Goal: Information Seeking & Learning: Check status

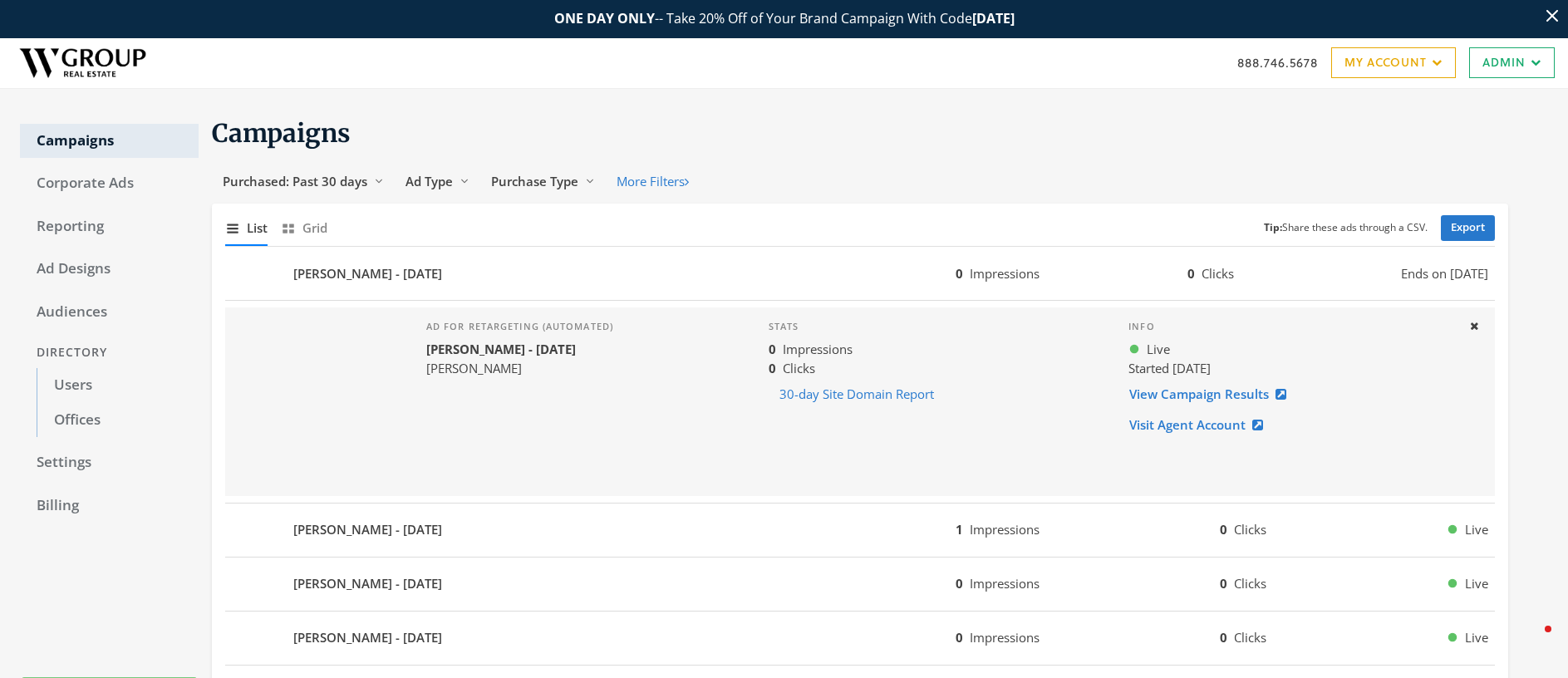
scroll to position [6, 0]
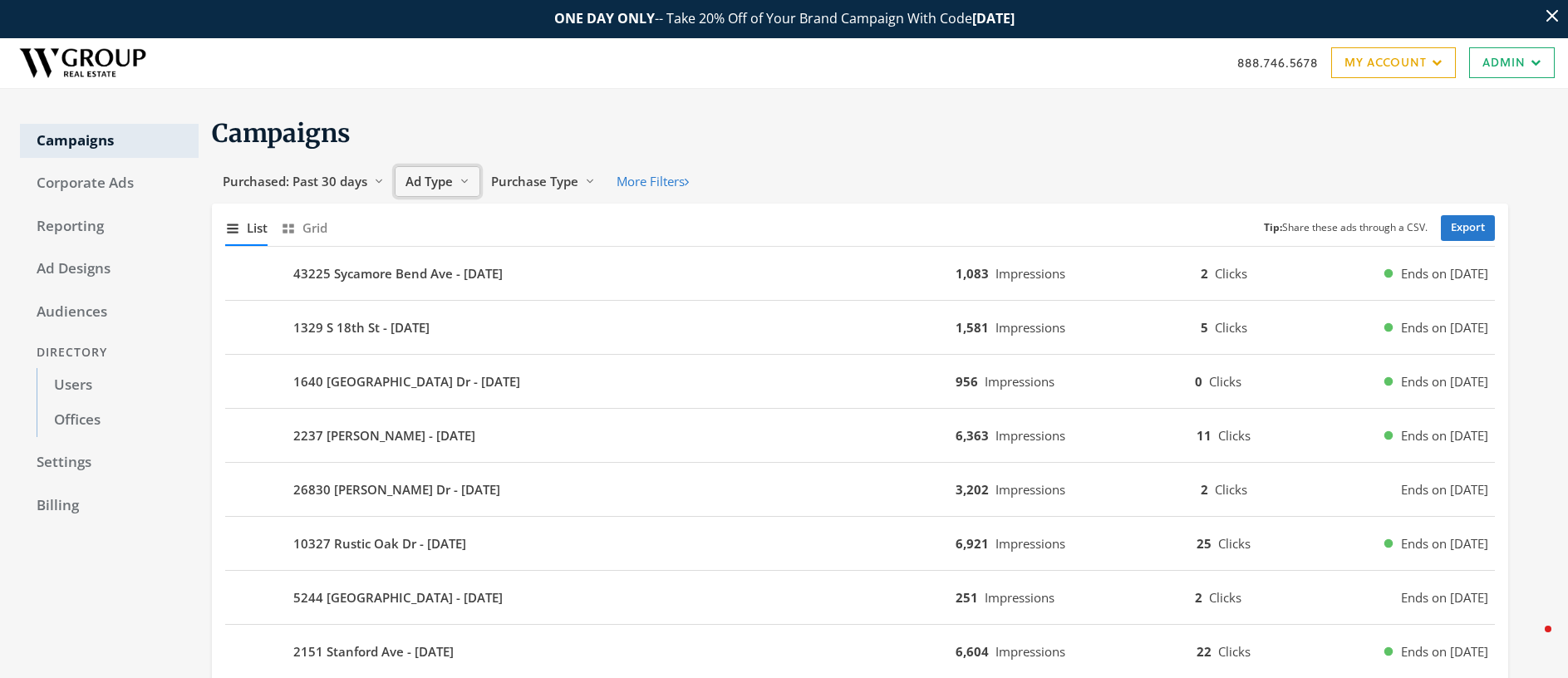
click at [429, 182] on span "Ad Type" at bounding box center [429, 181] width 47 height 16
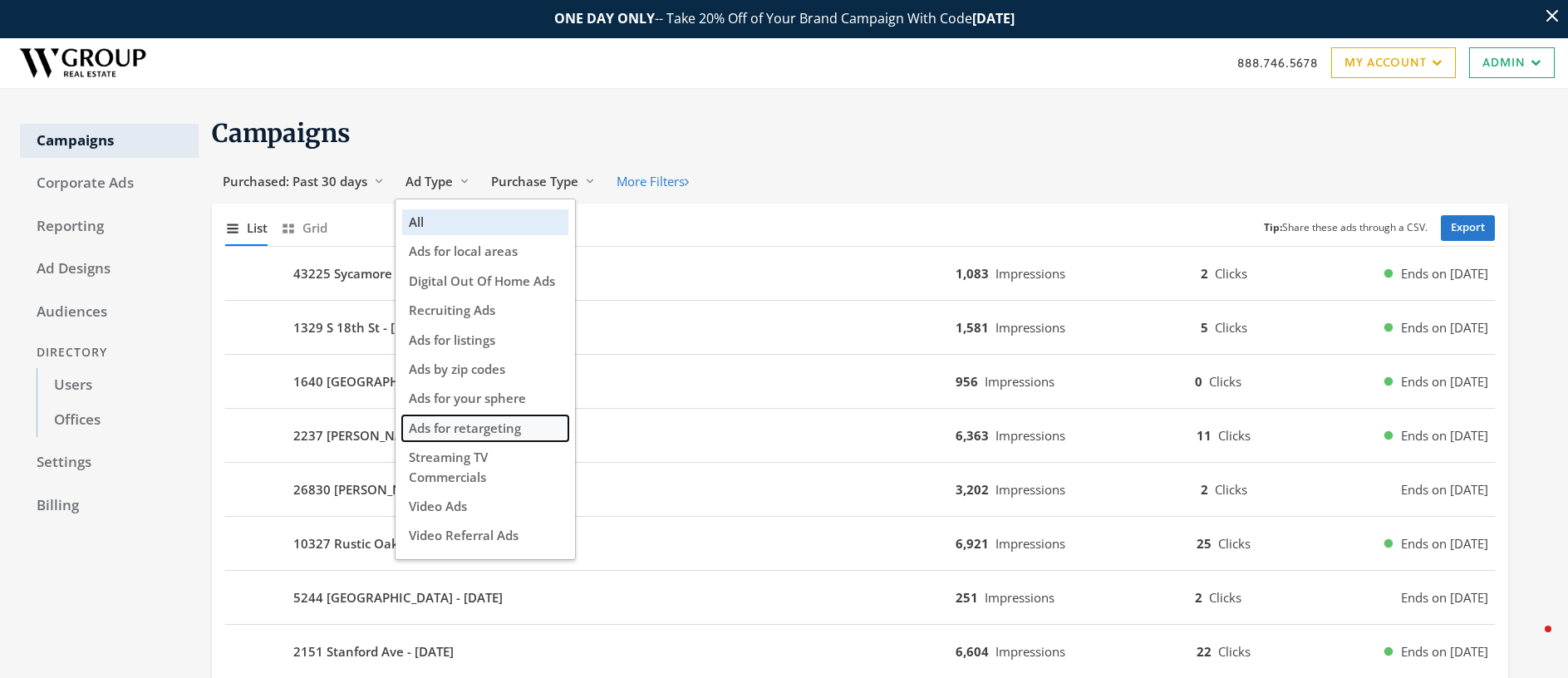
click at [479, 425] on span "Ads for retargeting" at bounding box center [465, 428] width 112 height 16
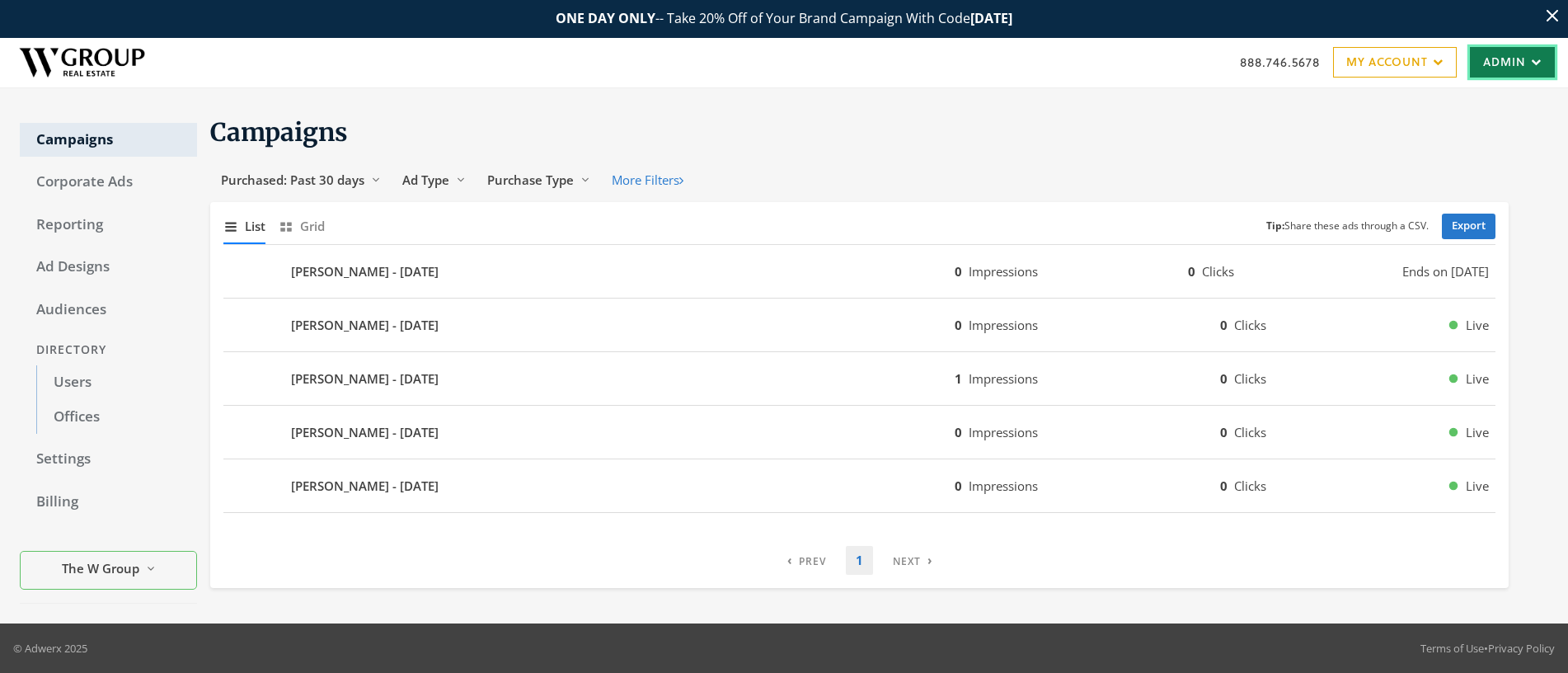
click at [1484, 61] on link "Admin" at bounding box center [1512, 62] width 85 height 31
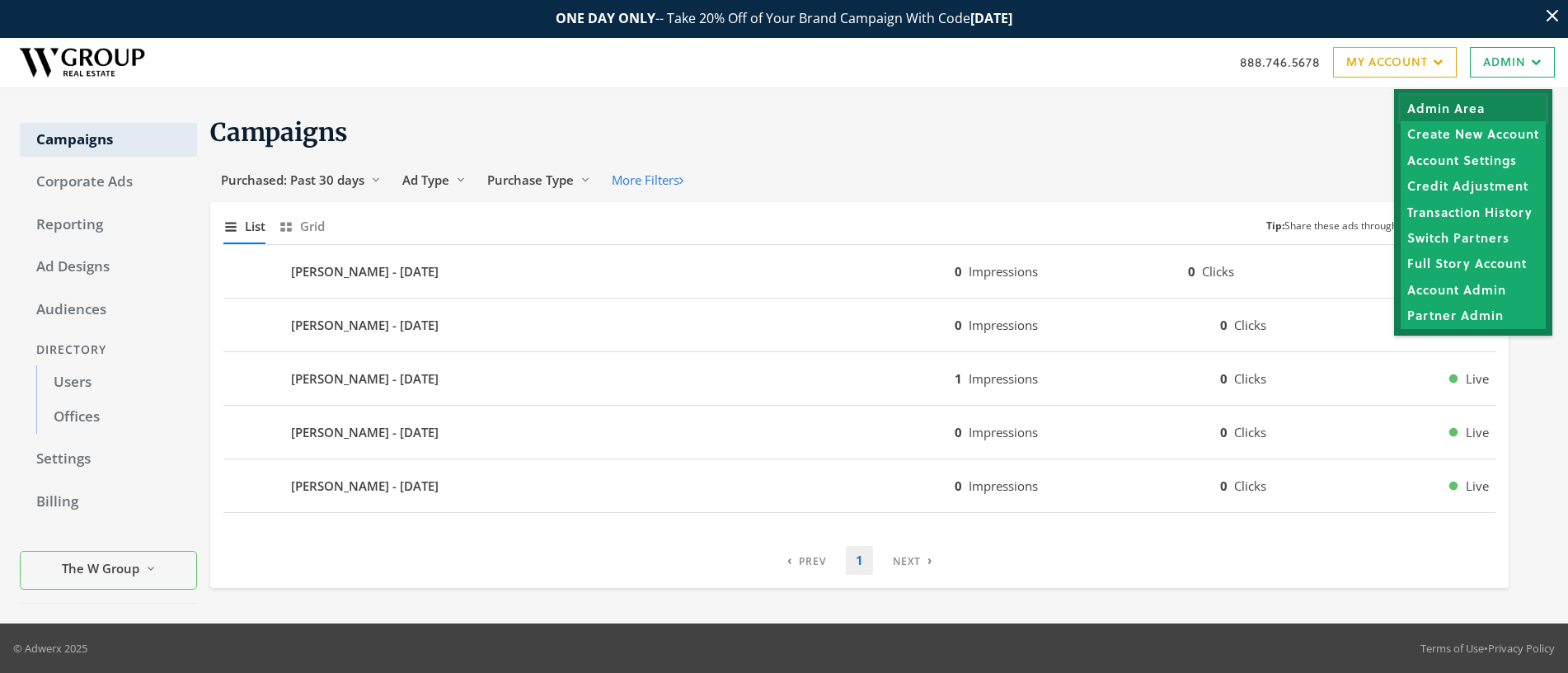
click at [1458, 108] on link "Admin Area" at bounding box center [1474, 108] width 145 height 25
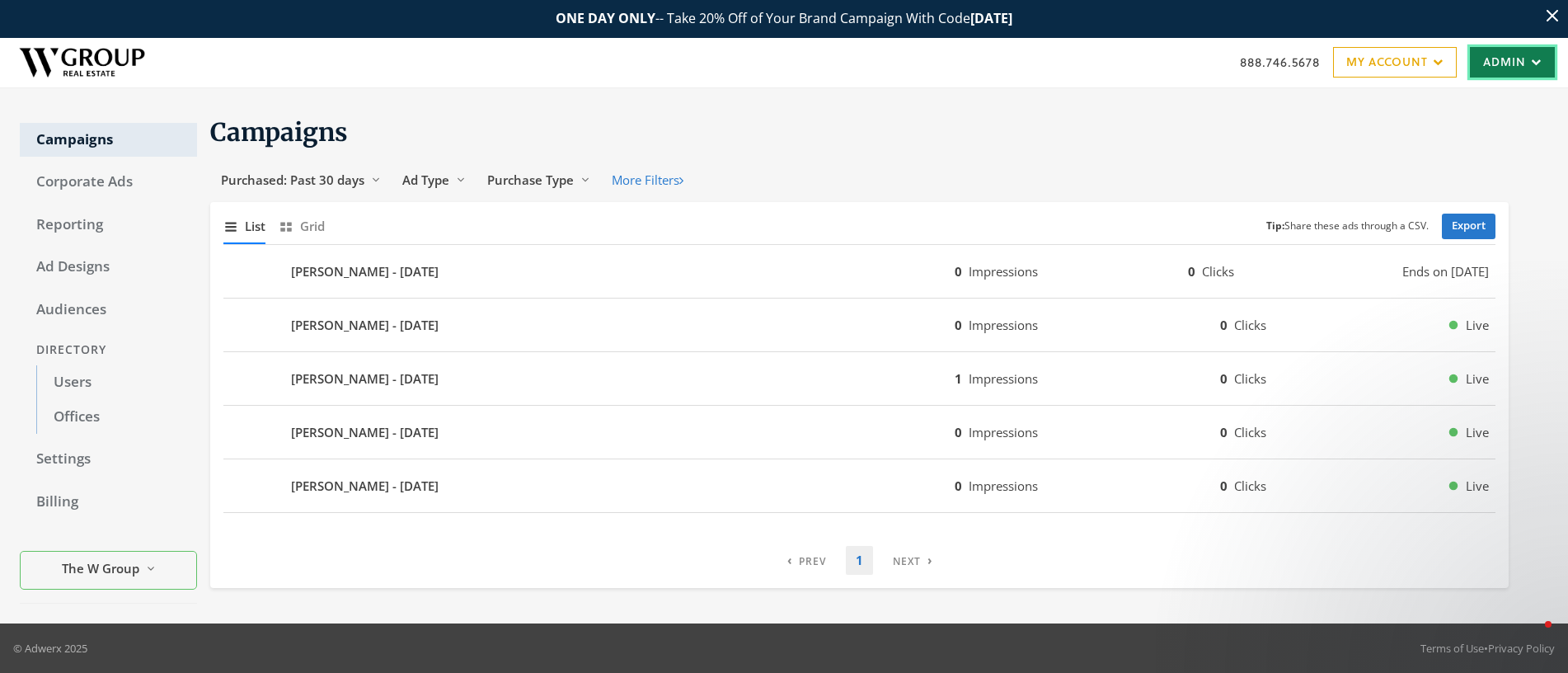
click at [1500, 65] on link "Admin" at bounding box center [1512, 62] width 85 height 31
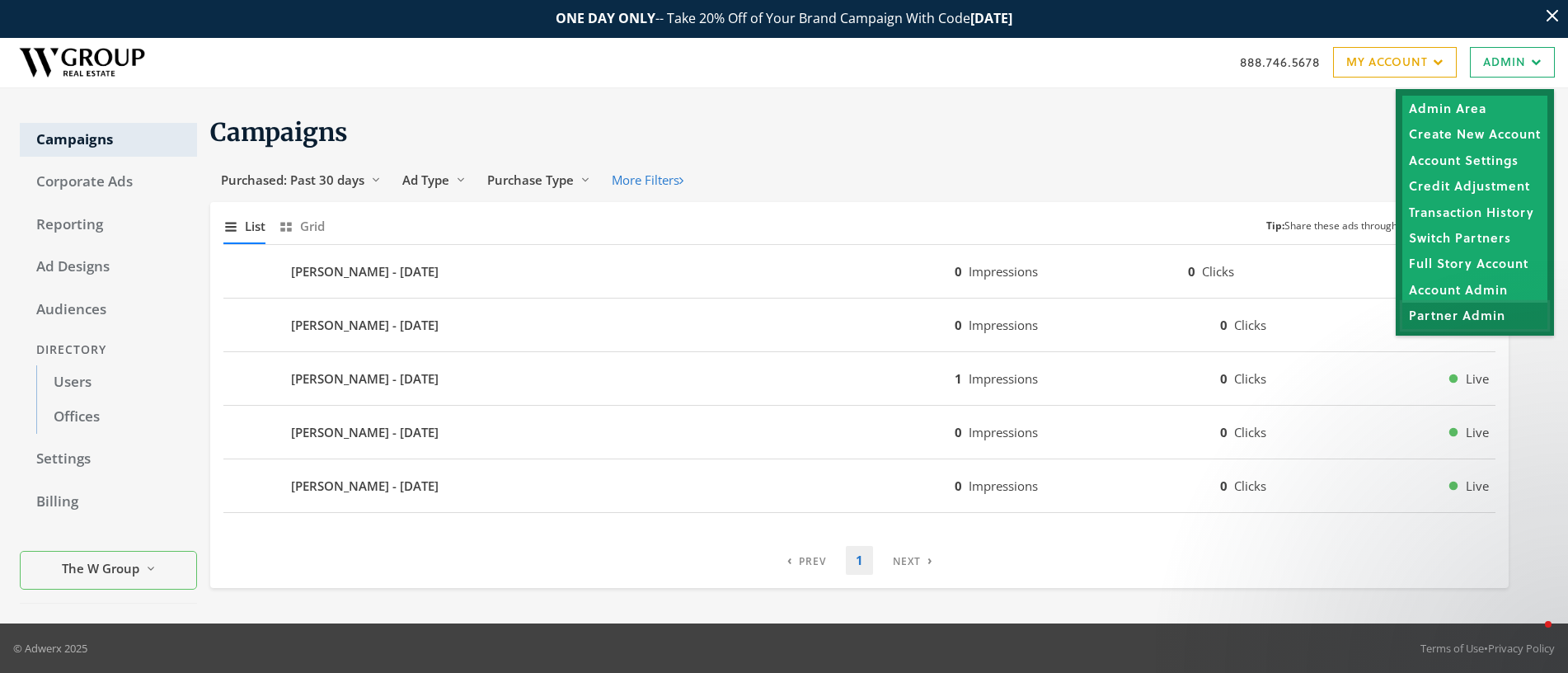
click at [1464, 314] on link "Partner Admin" at bounding box center [1476, 315] width 145 height 25
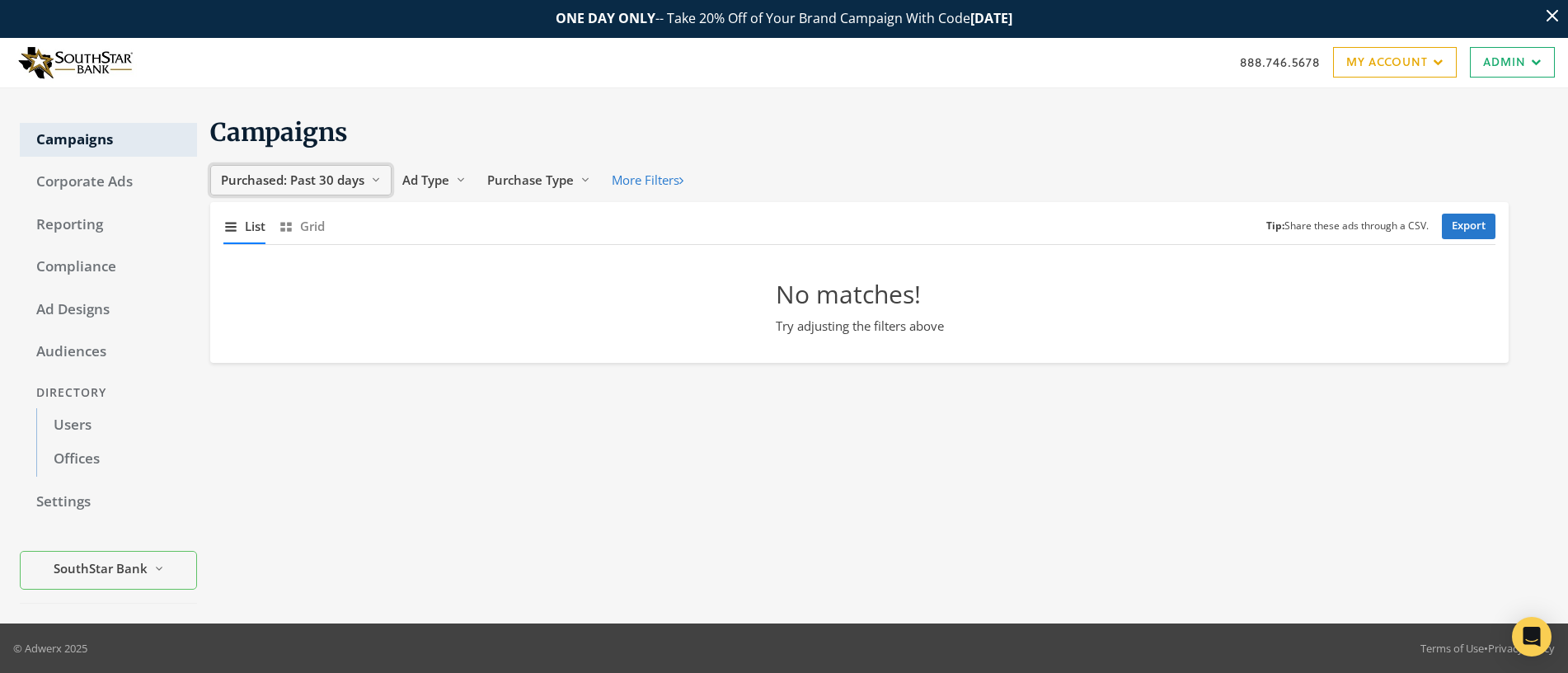
click at [349, 173] on span "Purchased: Past 30 days" at bounding box center [293, 180] width 144 height 16
click at [257, 344] on span "All Time" at bounding box center [248, 337] width 47 height 16
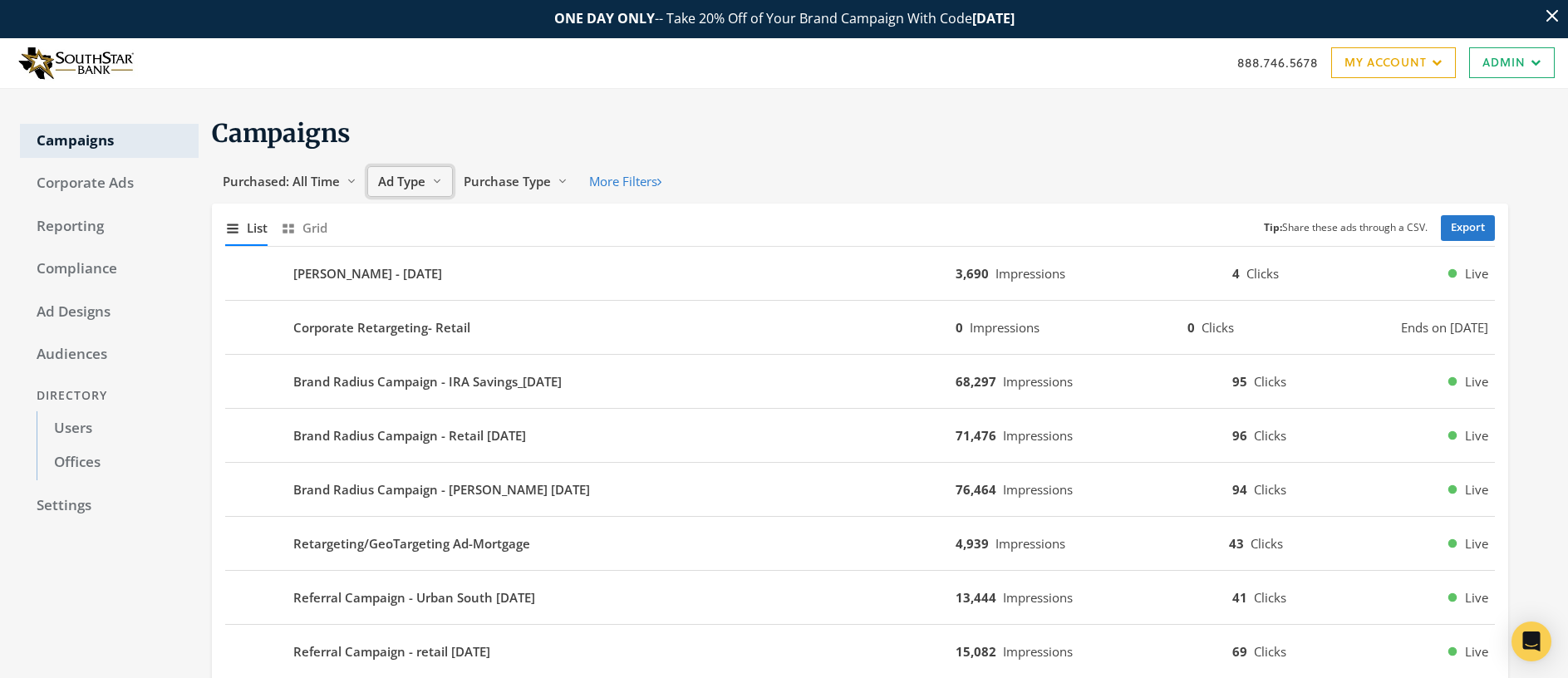
click at [398, 179] on span "Ad Type" at bounding box center [402, 181] width 47 height 16
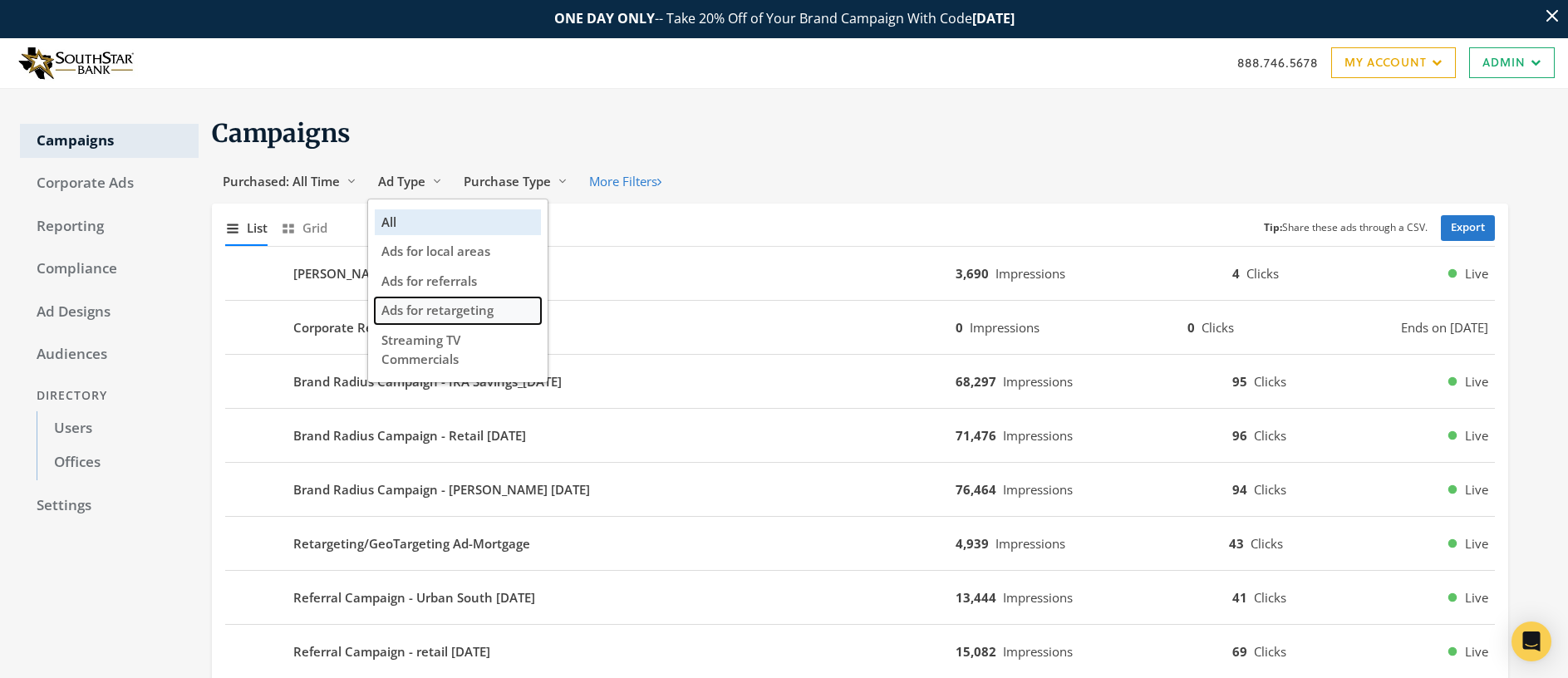
click at [445, 308] on span "Ads for retargeting" at bounding box center [437, 310] width 112 height 16
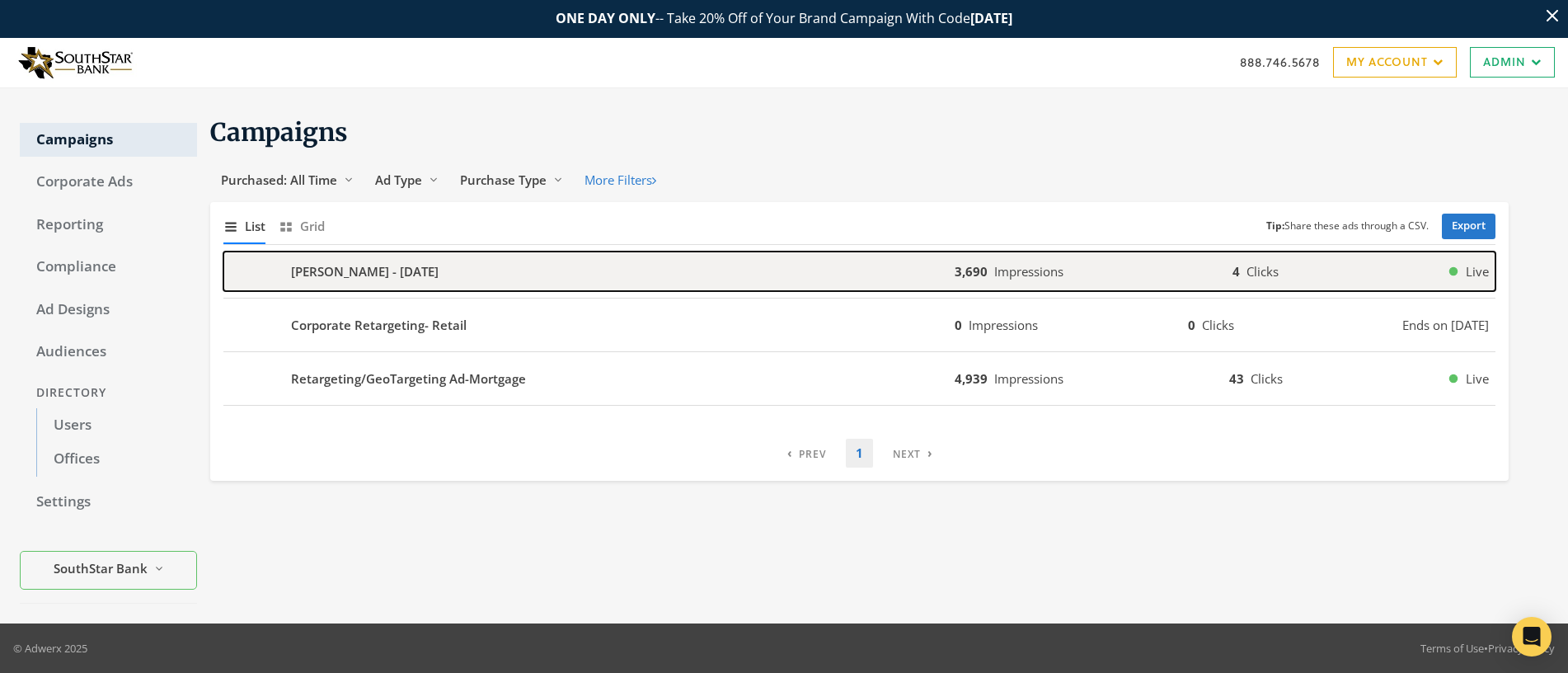
click at [378, 271] on b "Chelsey Carolthers - 2022-02-02" at bounding box center [365, 271] width 147 height 19
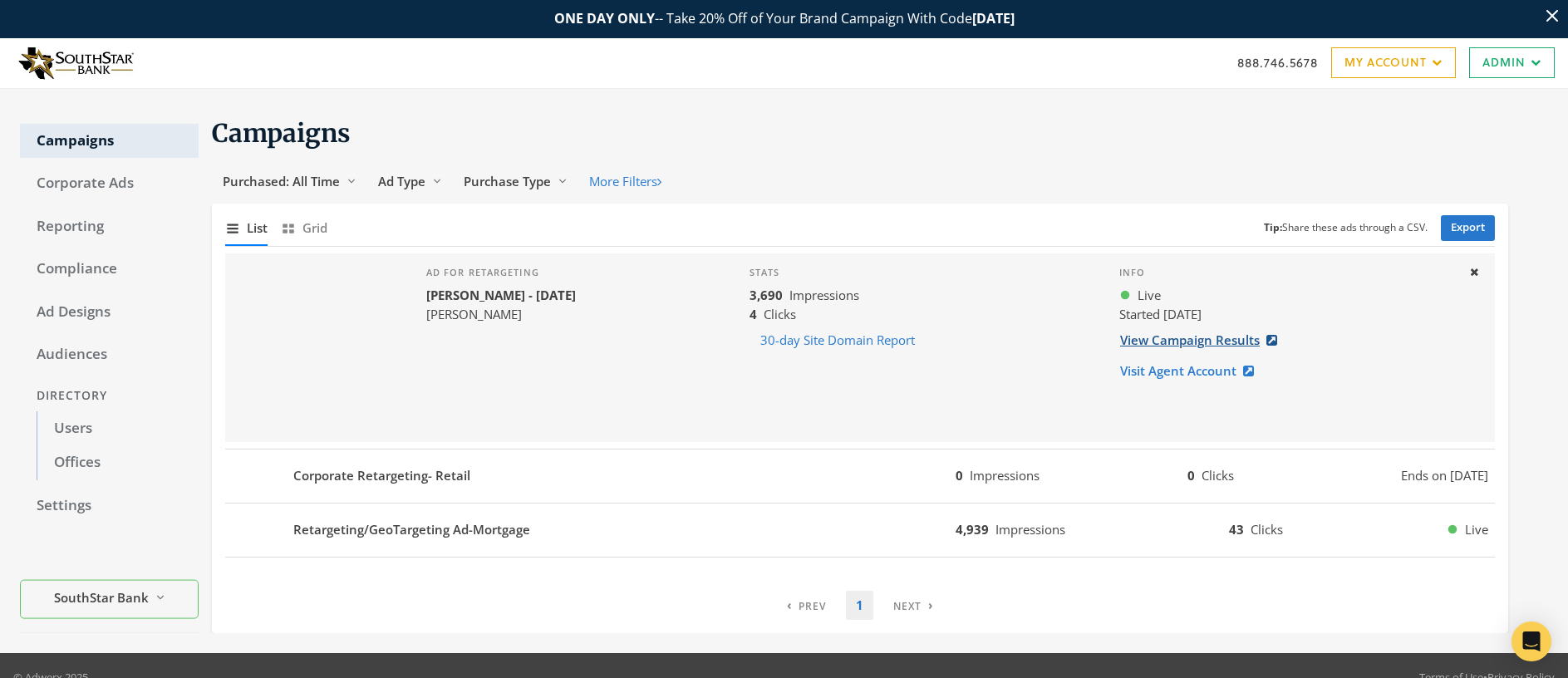
click at [1170, 339] on link "View Campaign Results" at bounding box center [1204, 340] width 168 height 31
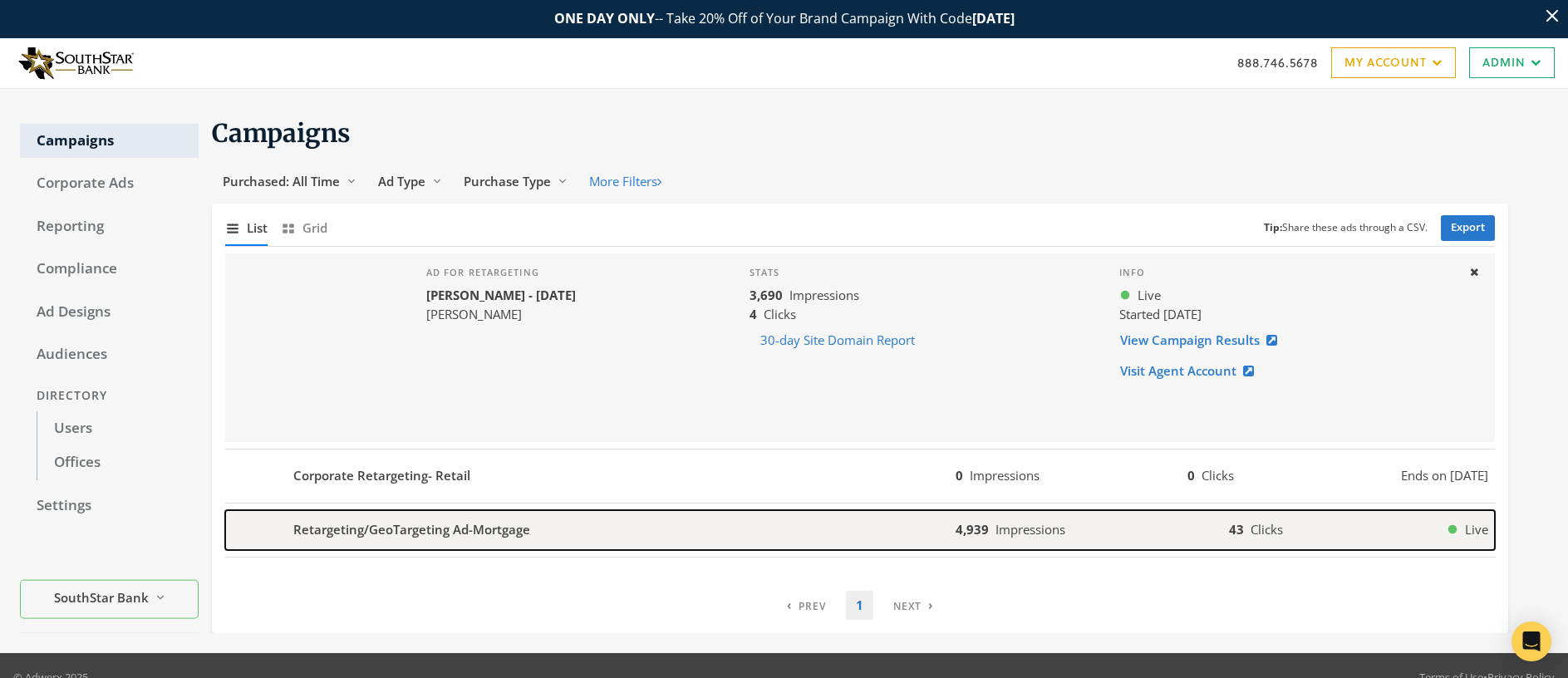
click at [406, 532] on b "Retargeting/GeoTargeting Ad-Mortgage" at bounding box center [412, 530] width 237 height 19
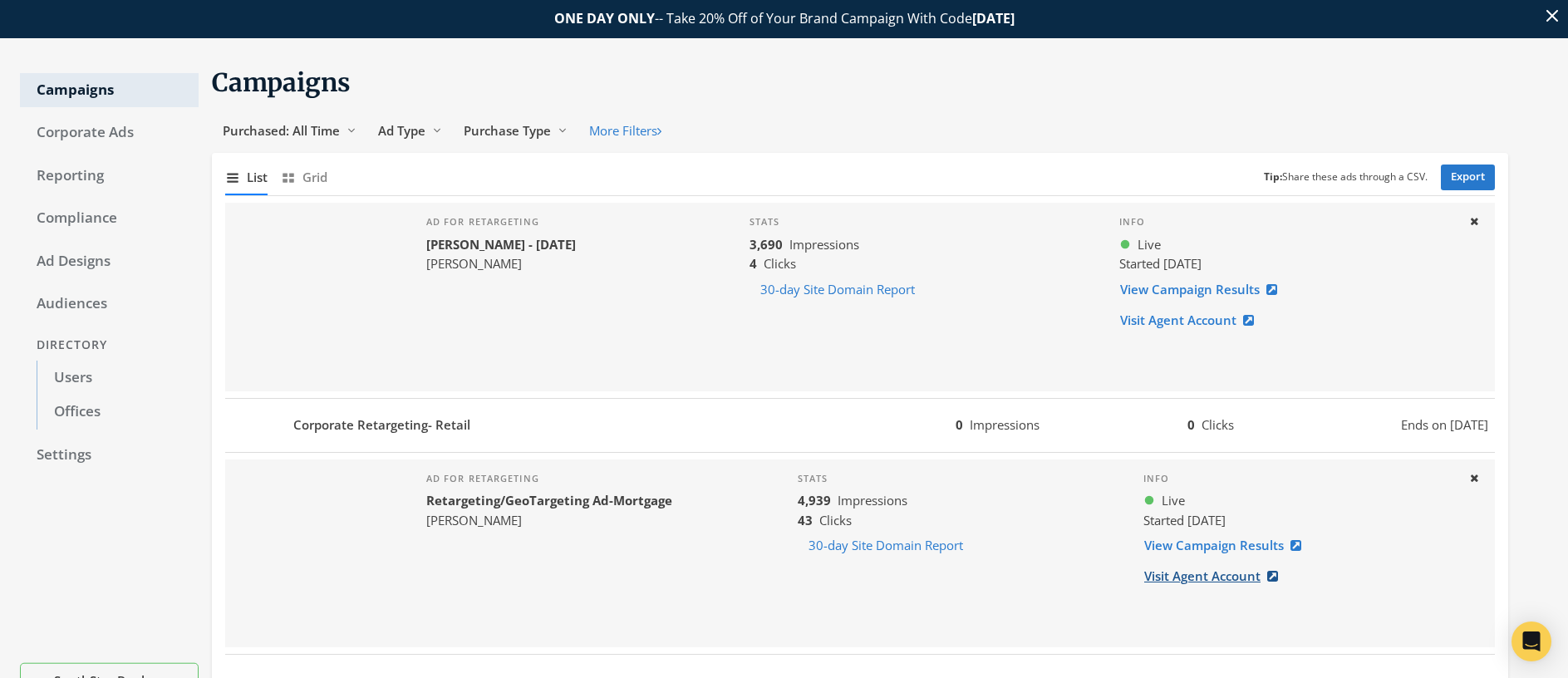
scroll to position [137, 0]
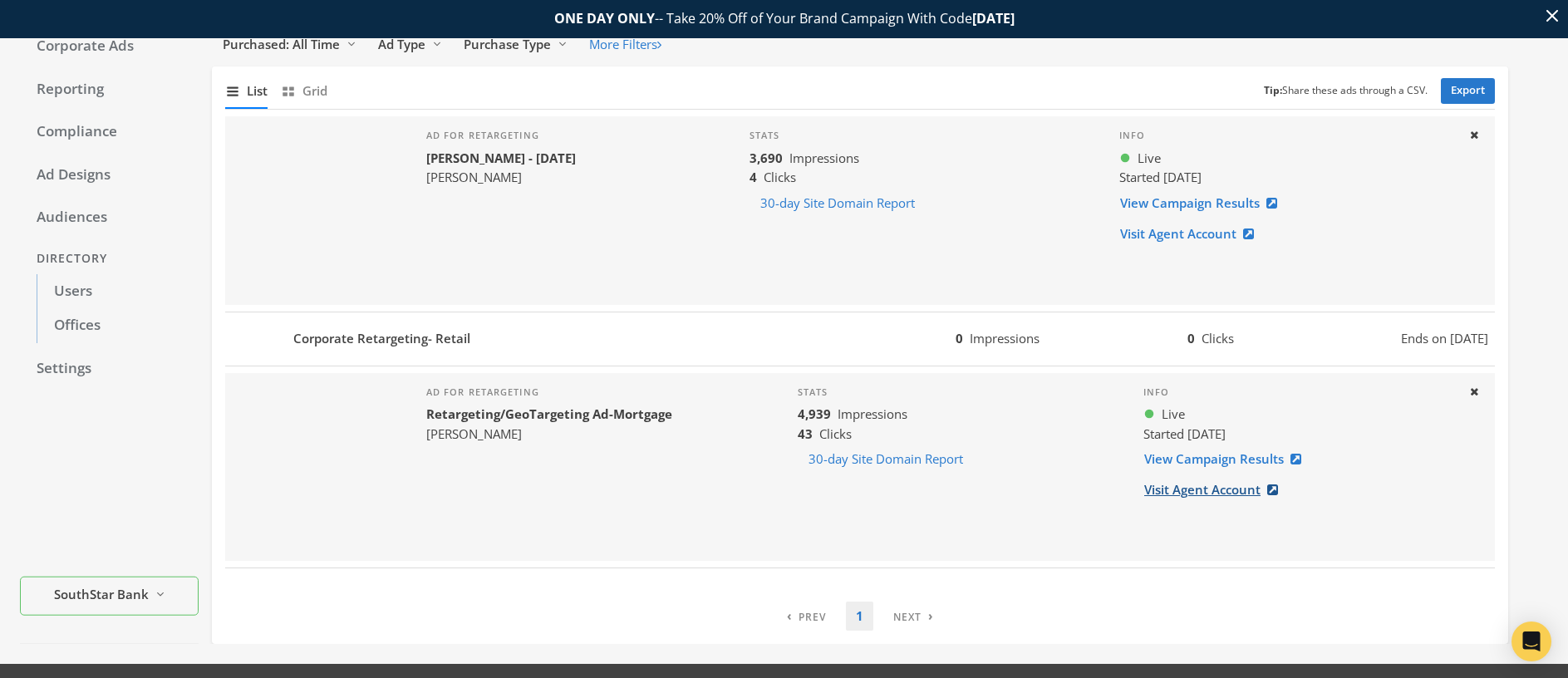
click at [1218, 492] on link "Visit Agent Account" at bounding box center [1216, 490] width 146 height 31
click at [1184, 461] on link "View Campaign Results" at bounding box center [1228, 459] width 168 height 31
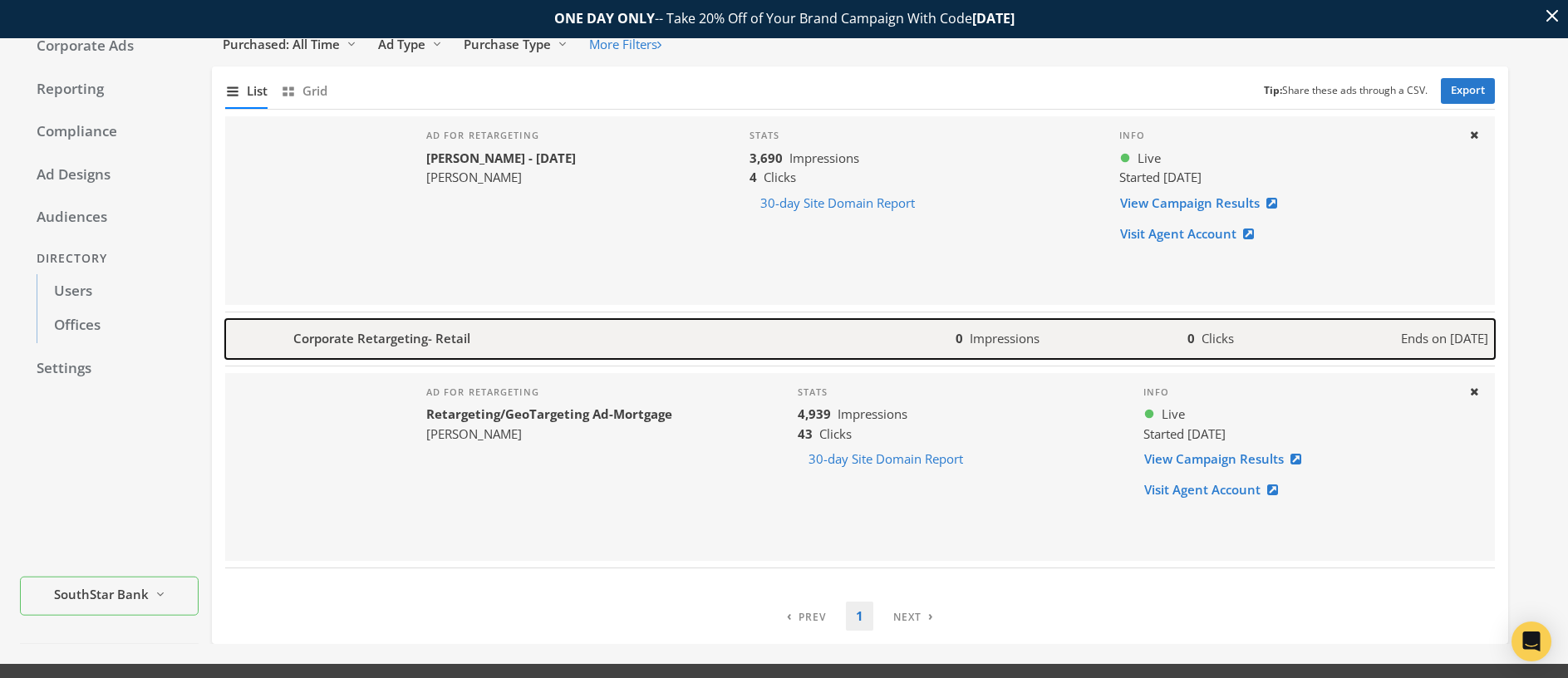
click at [486, 333] on div "Corporate Retargeting- Retail" at bounding box center [590, 339] width 731 height 40
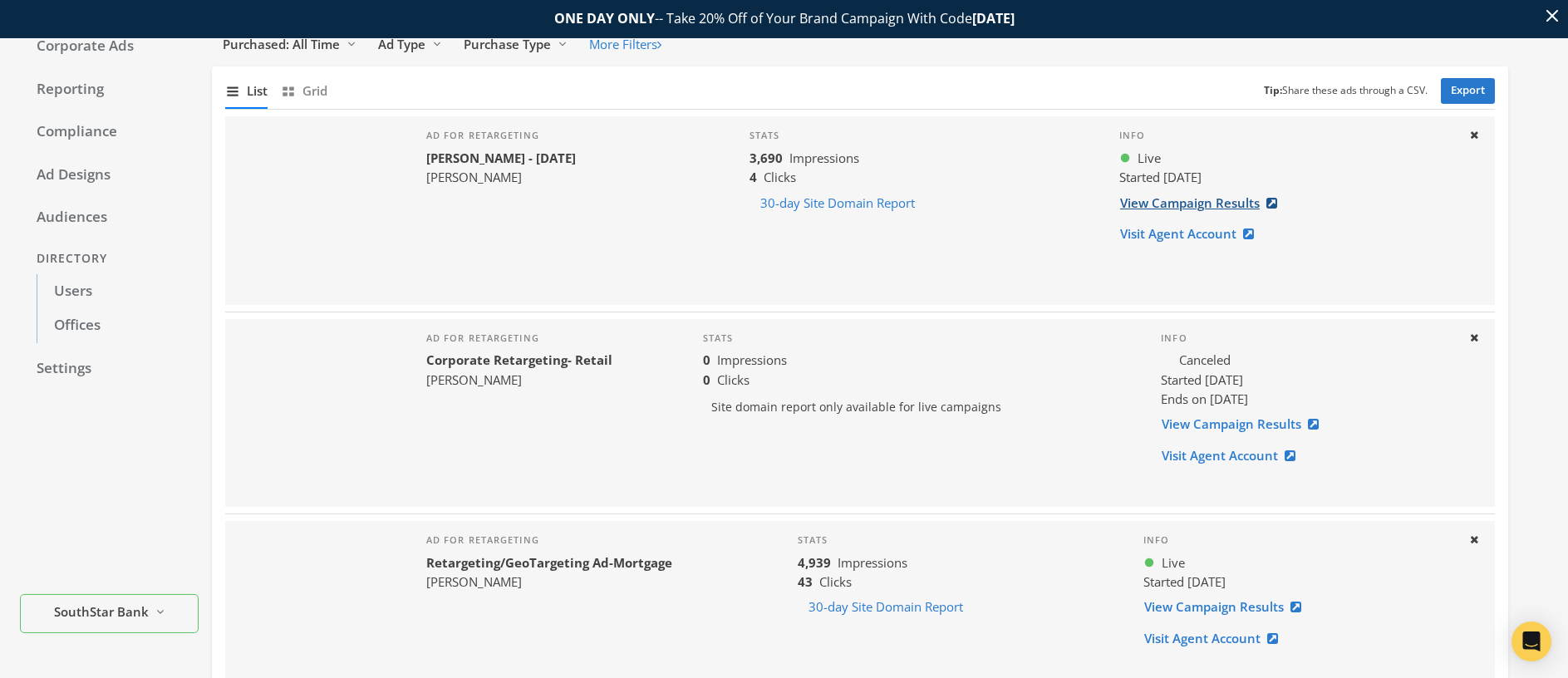
click at [1205, 204] on link "View Campaign Results" at bounding box center [1204, 203] width 168 height 31
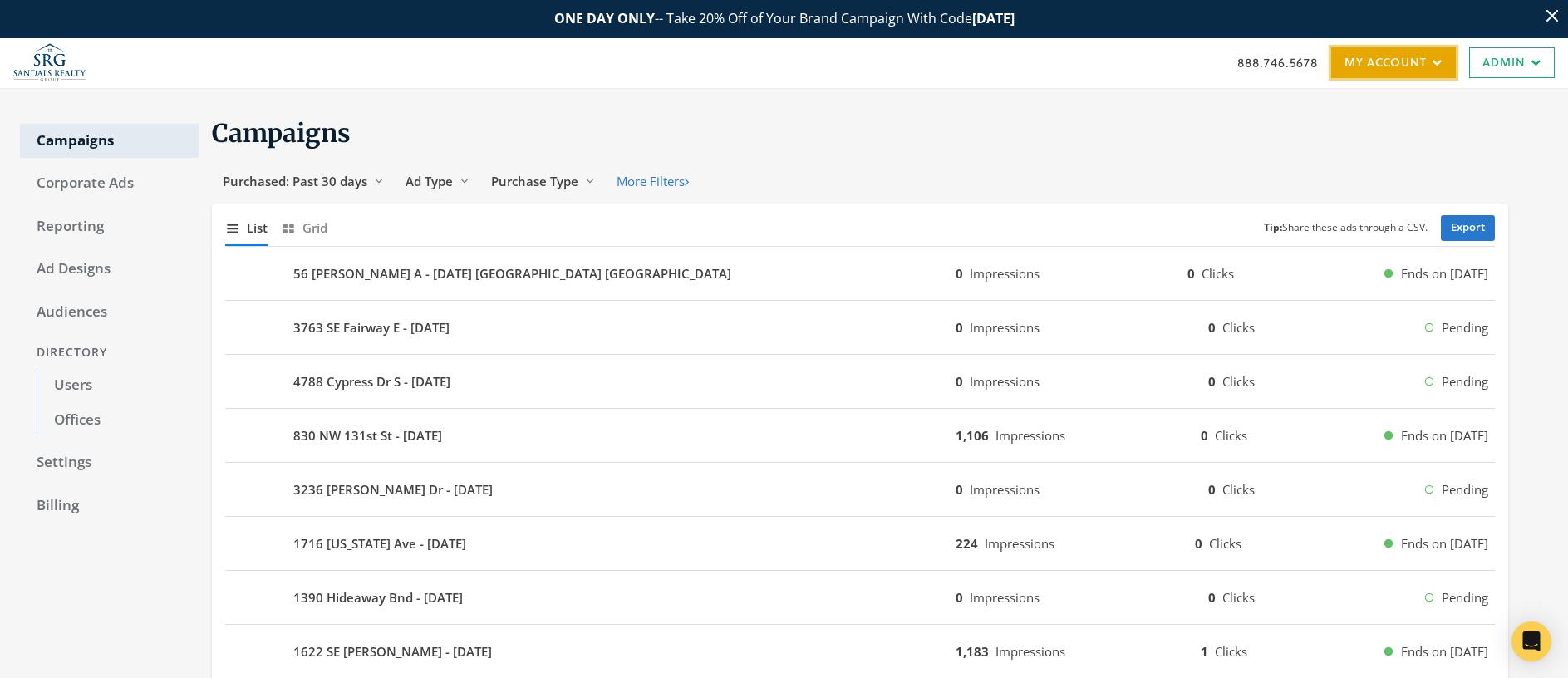
click at [1365, 61] on link "My Account" at bounding box center [1394, 62] width 125 height 31
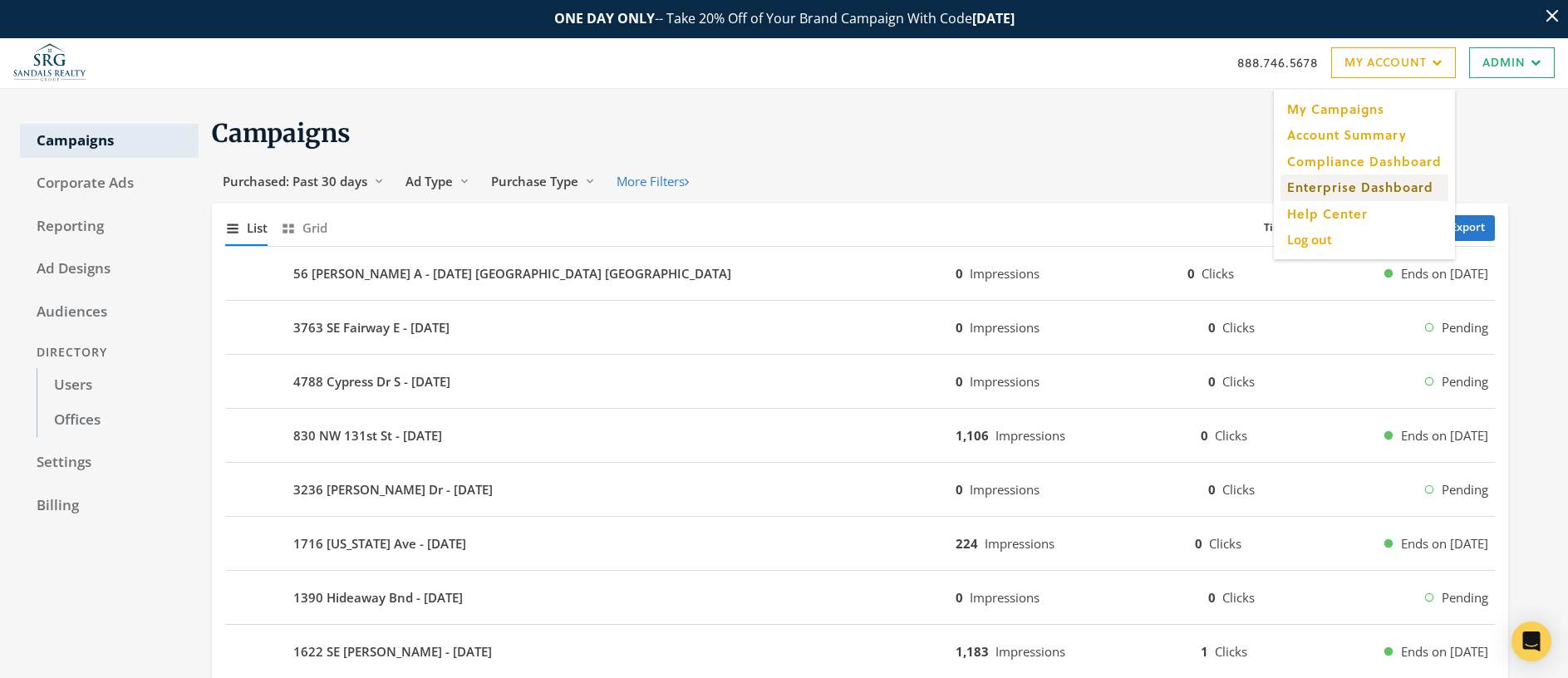
click at [1327, 193] on link "Enterprise Dashboard" at bounding box center [1364, 187] width 167 height 25
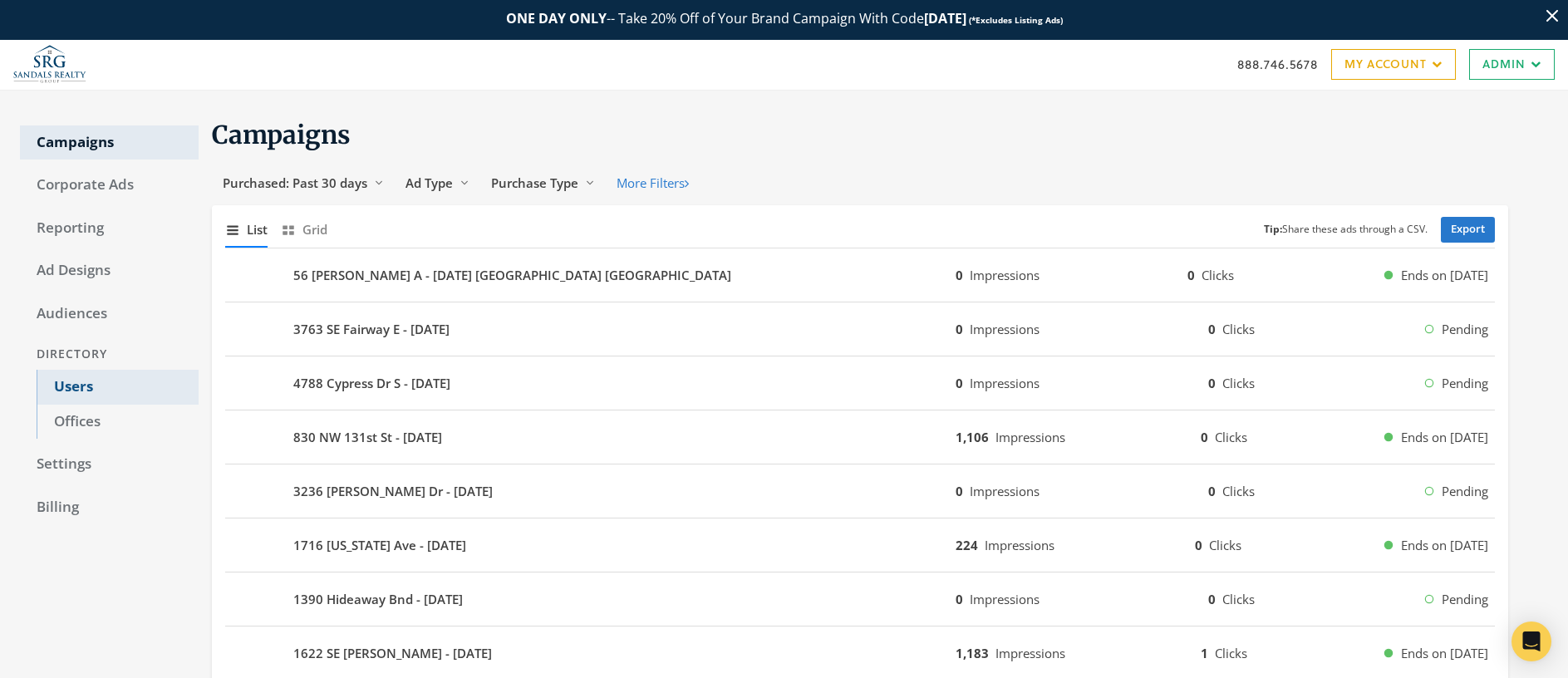
click at [69, 389] on link "Users" at bounding box center [117, 387] width 162 height 35
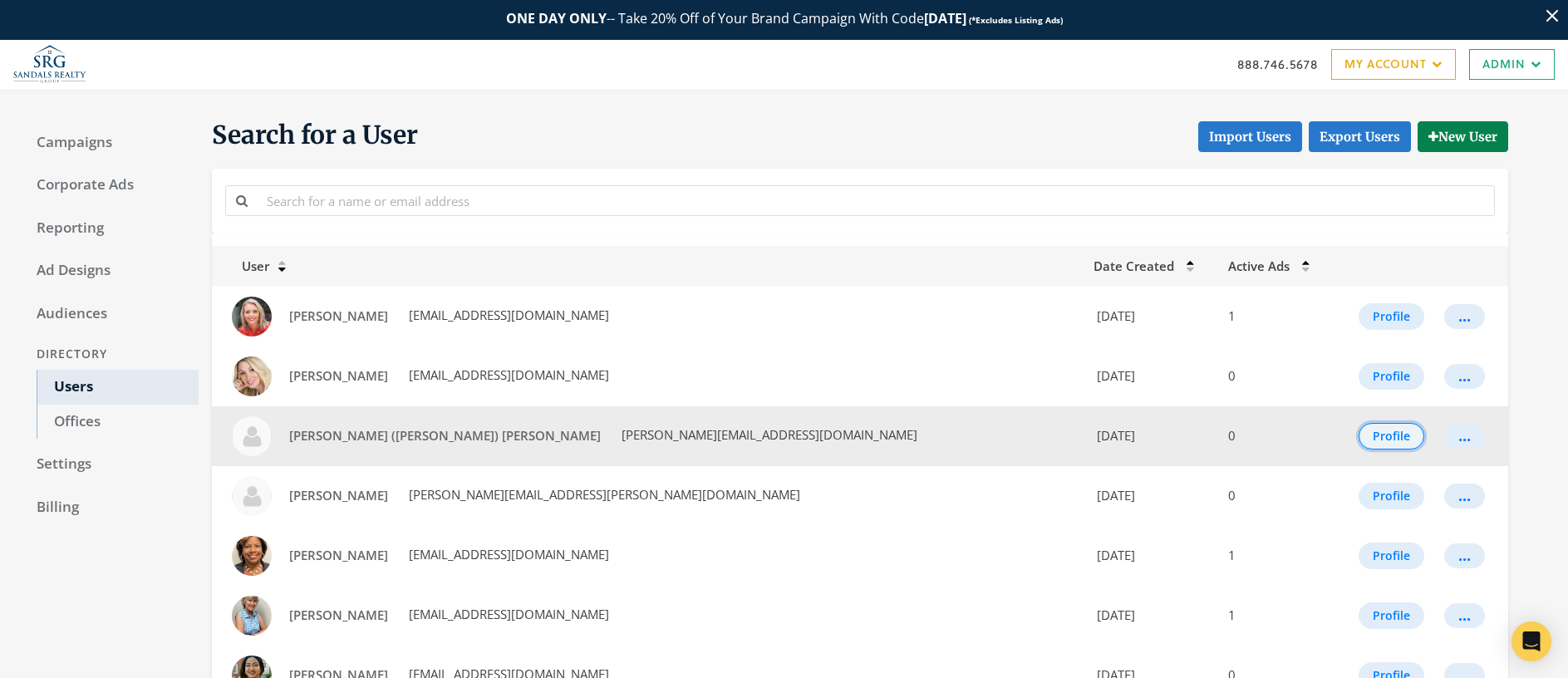
click at [1370, 441] on button "Profile" at bounding box center [1391, 435] width 66 height 26
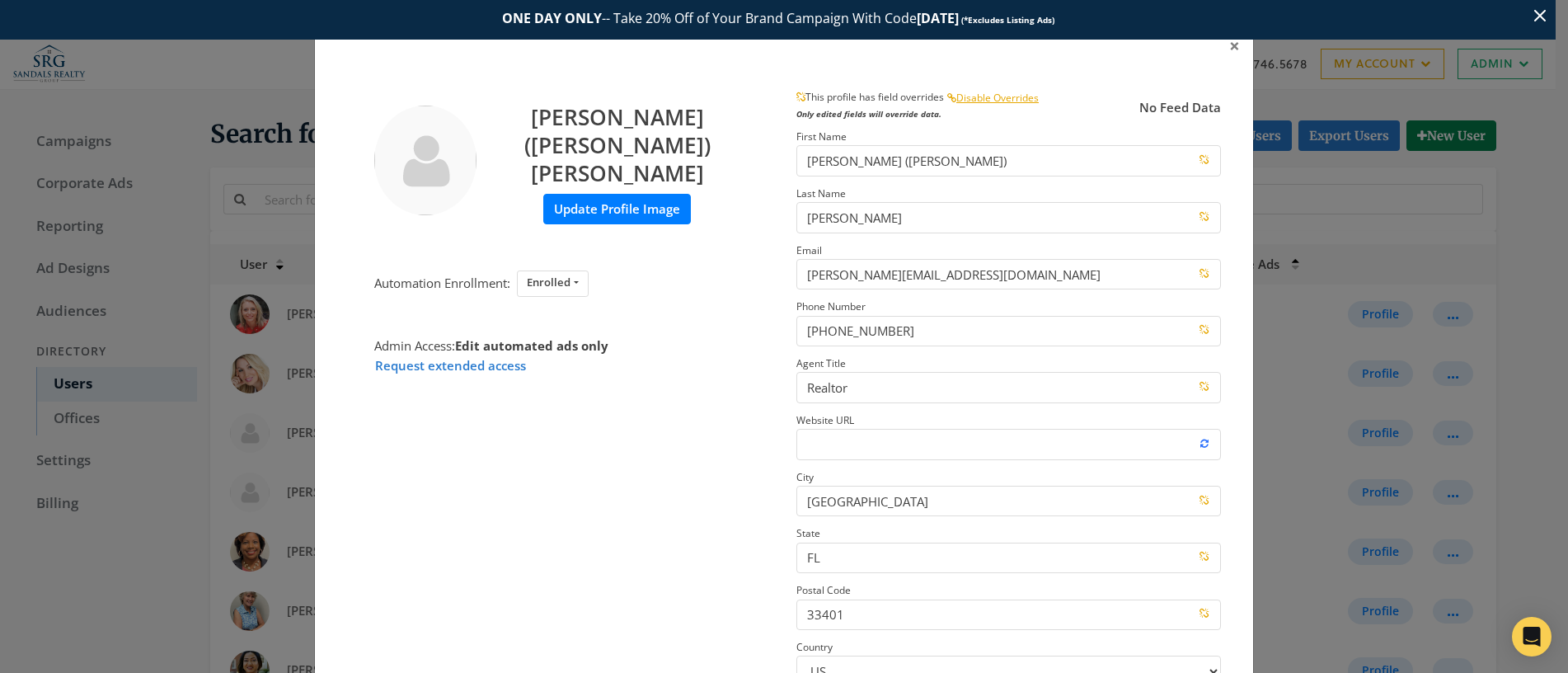
click at [593, 194] on label "Update Profile Image" at bounding box center [617, 209] width 147 height 31
click at [0, 0] on input "Update Profile Image" at bounding box center [0, 0] width 0 height 0
click at [1229, 47] on span "×" at bounding box center [1235, 46] width 11 height 25
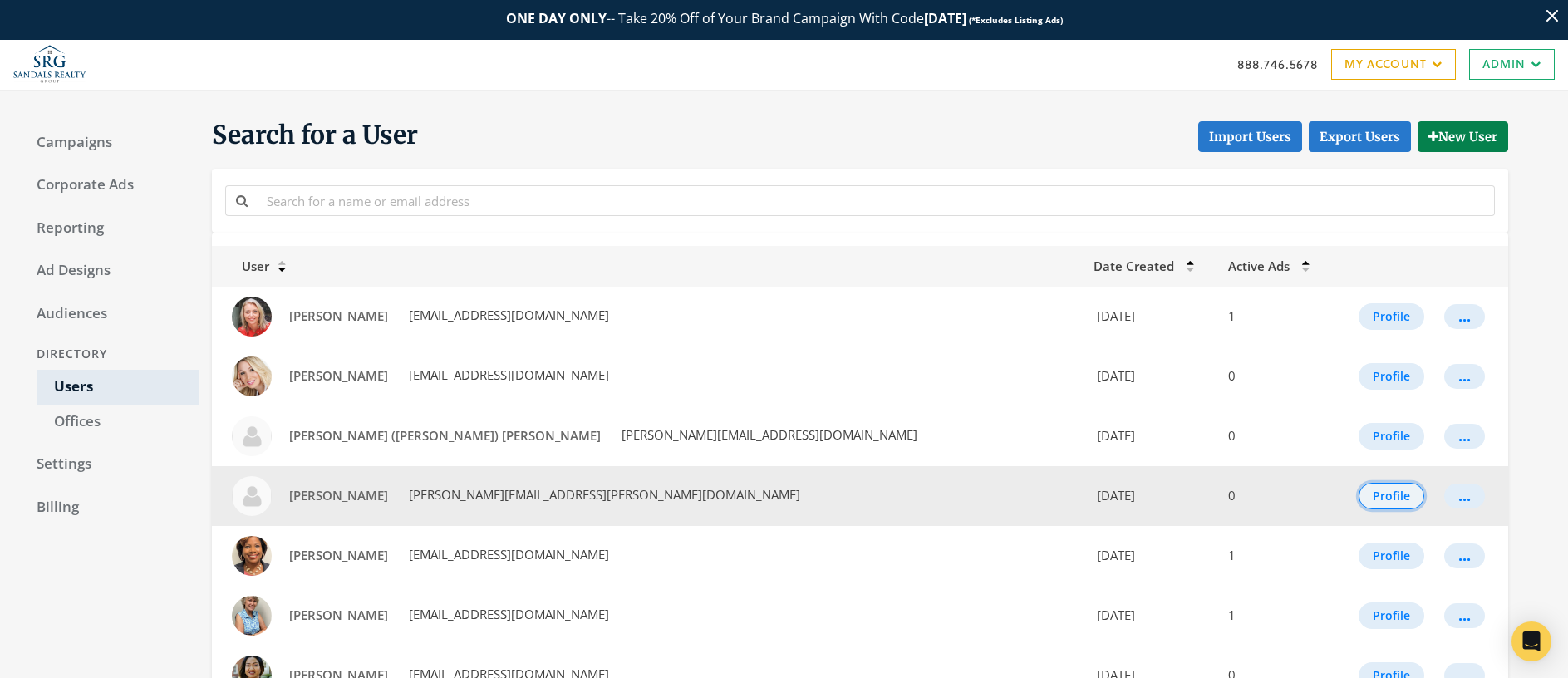
click at [1382, 496] on button "Profile" at bounding box center [1391, 495] width 66 height 26
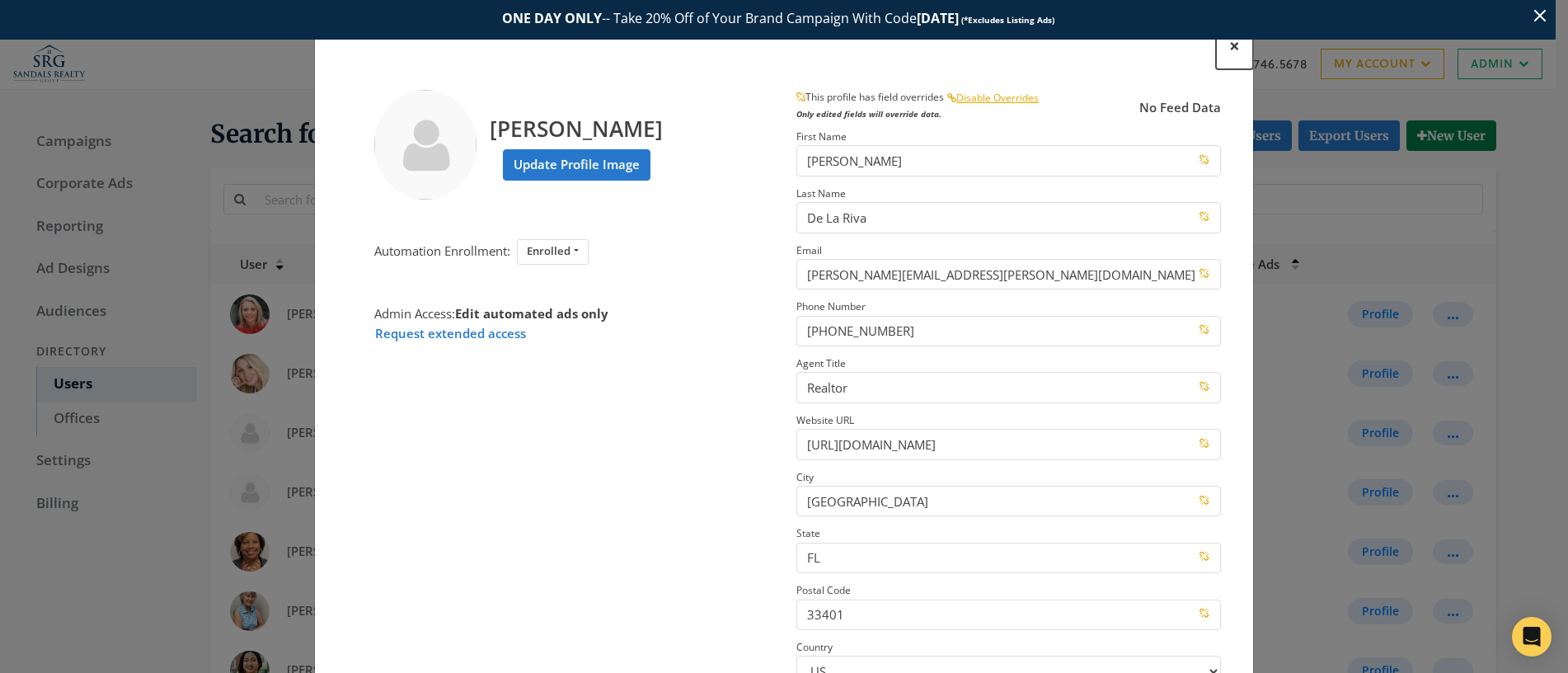
click at [1229, 48] on span "×" at bounding box center [1235, 46] width 11 height 25
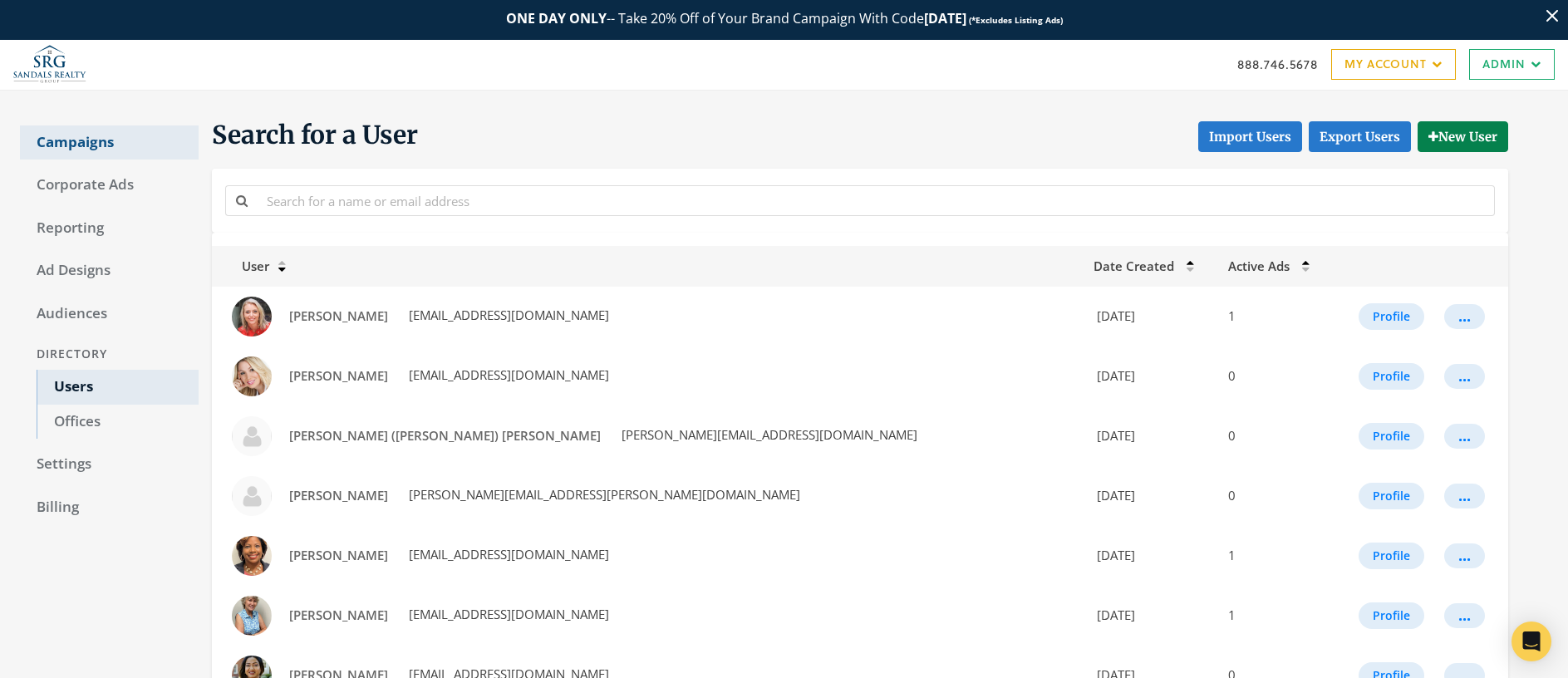
click at [66, 149] on link "Campaigns" at bounding box center [109, 143] width 178 height 35
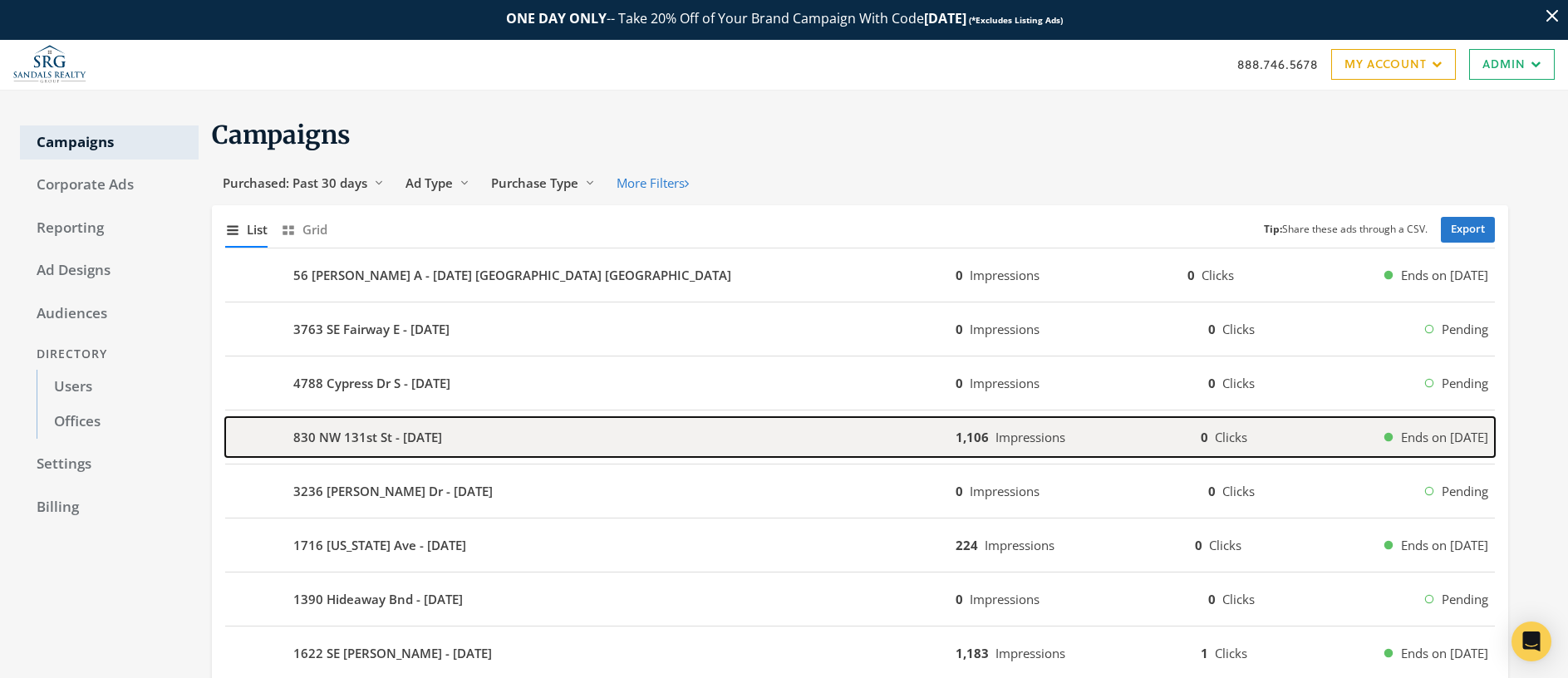
click at [362, 444] on b "830 NW 131st St - 2025-09-15" at bounding box center [368, 437] width 148 height 19
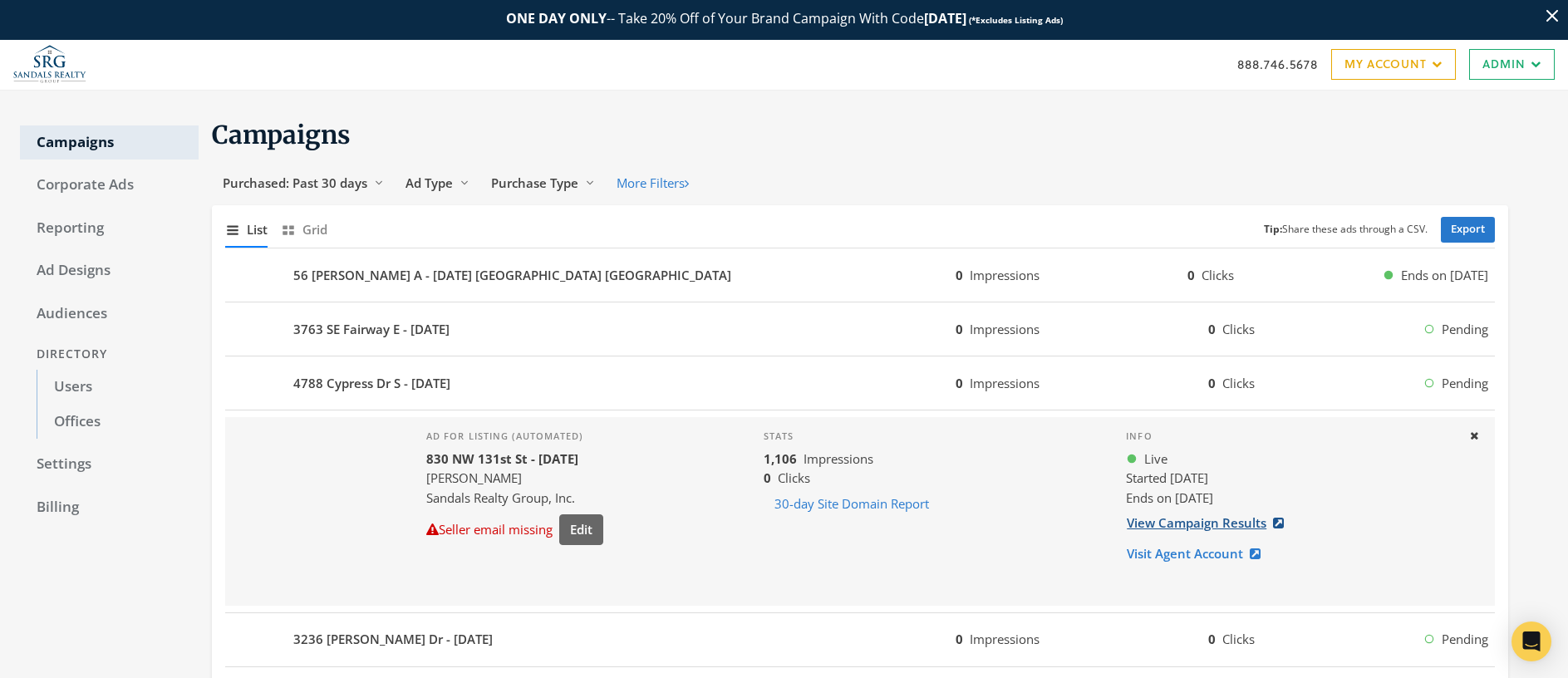
click at [1191, 529] on link "View Campaign Results" at bounding box center [1210, 523] width 168 height 31
